Goal: Task Accomplishment & Management: Manage account settings

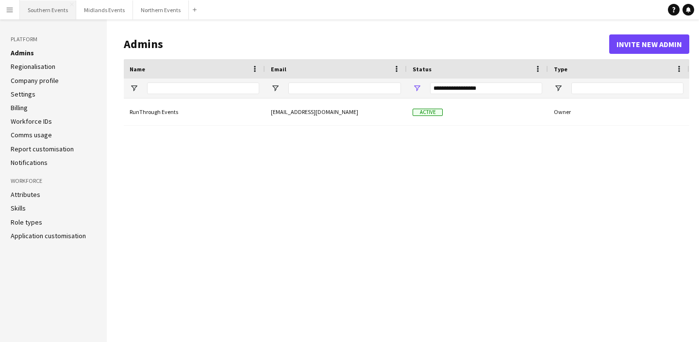
click at [44, 11] on button "Southern Events Close" at bounding box center [48, 9] width 56 height 19
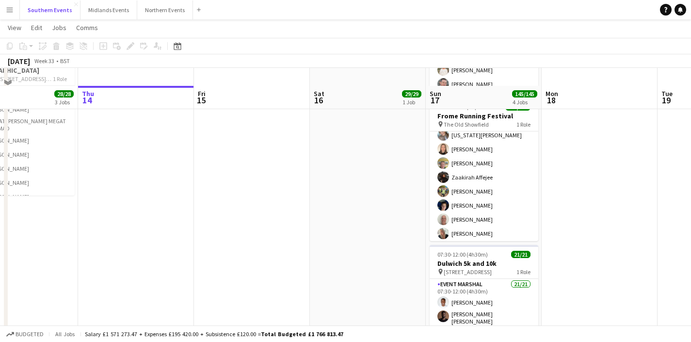
scroll to position [221, 0]
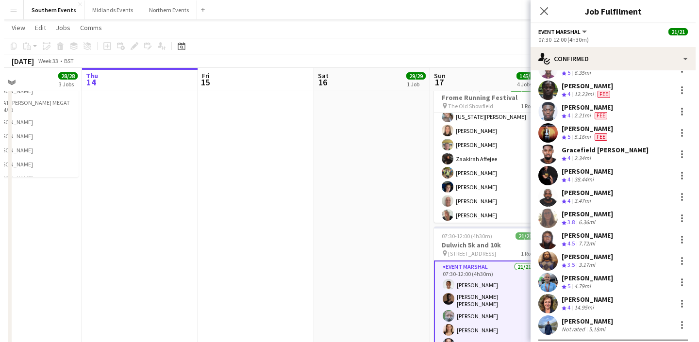
scroll to position [259, 0]
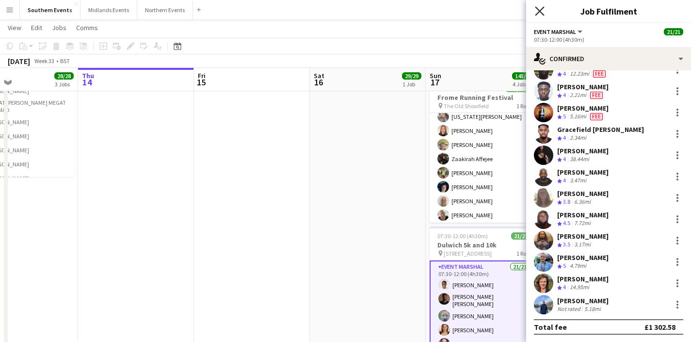
click at [541, 11] on icon at bounding box center [539, 10] width 9 height 9
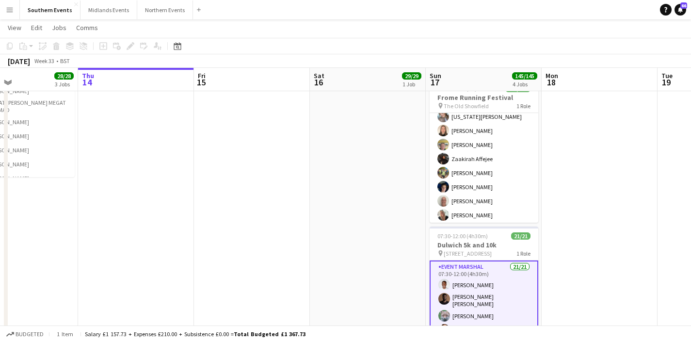
click at [481, 13] on app-navbar "Menu Boards Boards Boards All jobs Status Workforce Workforce My Workforce Recr…" at bounding box center [345, 9] width 691 height 19
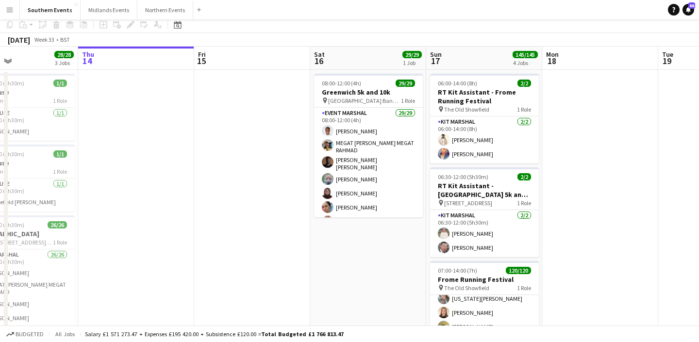
scroll to position [0, 0]
